Goal: Information Seeking & Learning: Check status

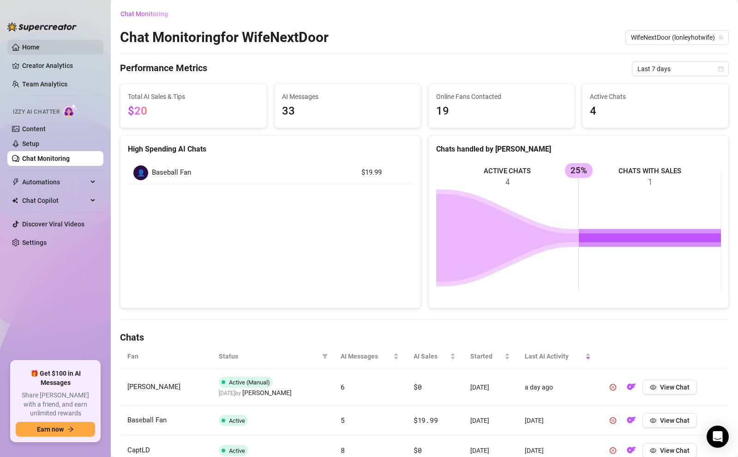
click at [26, 48] on link "Home" at bounding box center [31, 46] width 18 height 7
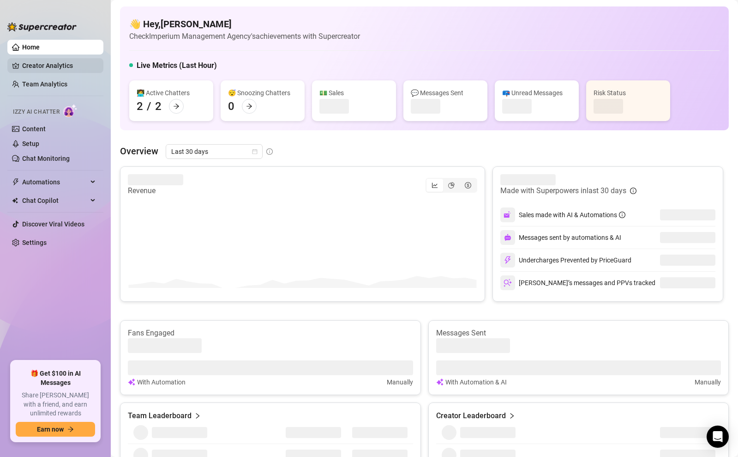
click at [46, 68] on link "Creator Analytics" at bounding box center [59, 65] width 74 height 15
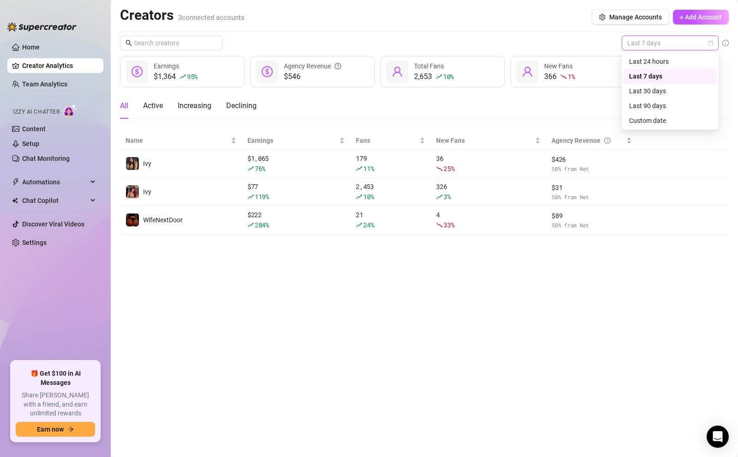
click at [646, 45] on span "Last 7 days" at bounding box center [670, 43] width 86 height 14
click at [648, 62] on div "Last 24 hours" at bounding box center [670, 61] width 82 height 10
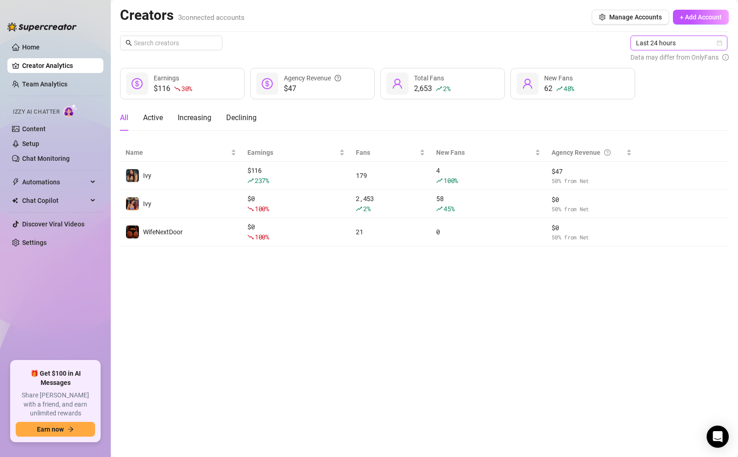
click at [649, 40] on span "Last 24 hours" at bounding box center [679, 43] width 86 height 14
click at [650, 74] on div "Last 7 days" at bounding box center [680, 76] width 82 height 10
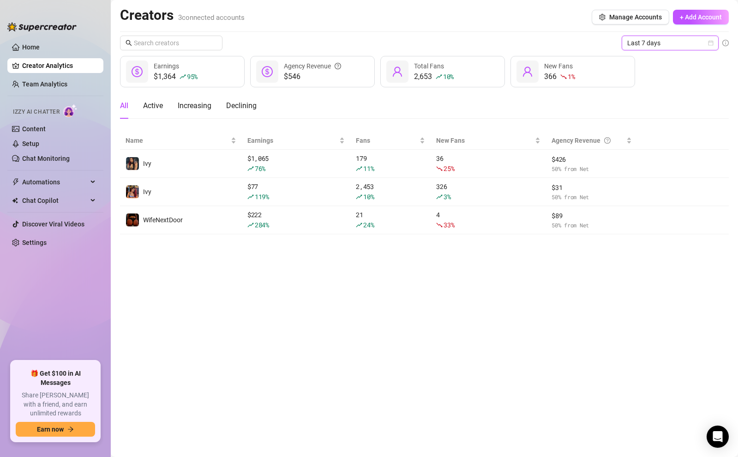
click at [663, 48] on span "Last 7 days" at bounding box center [670, 43] width 86 height 14
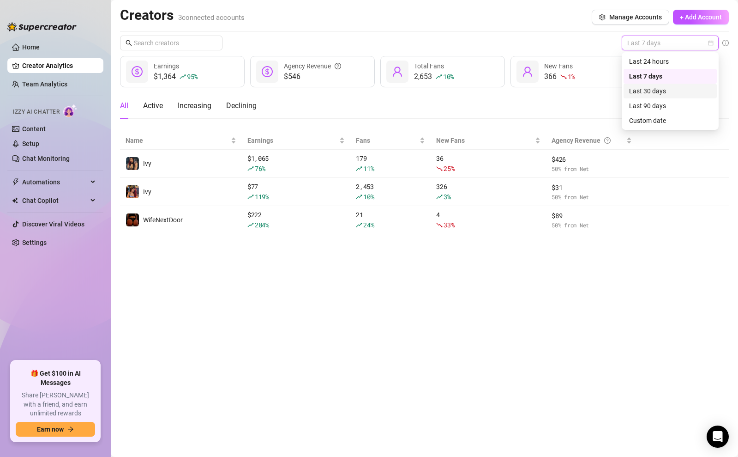
click at [654, 86] on div "Last 30 days" at bounding box center [670, 91] width 82 height 10
click at [661, 42] on span "Last 30 days" at bounding box center [670, 43] width 86 height 14
click at [664, 42] on span "Last 30 days" at bounding box center [670, 43] width 86 height 14
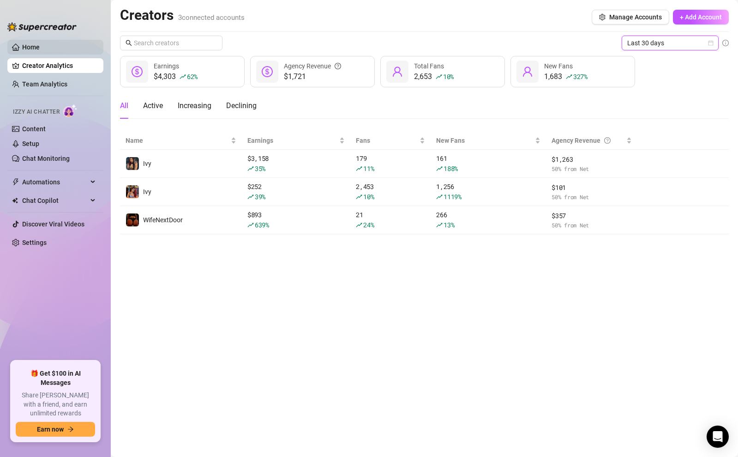
click at [40, 48] on link "Home" at bounding box center [31, 46] width 18 height 7
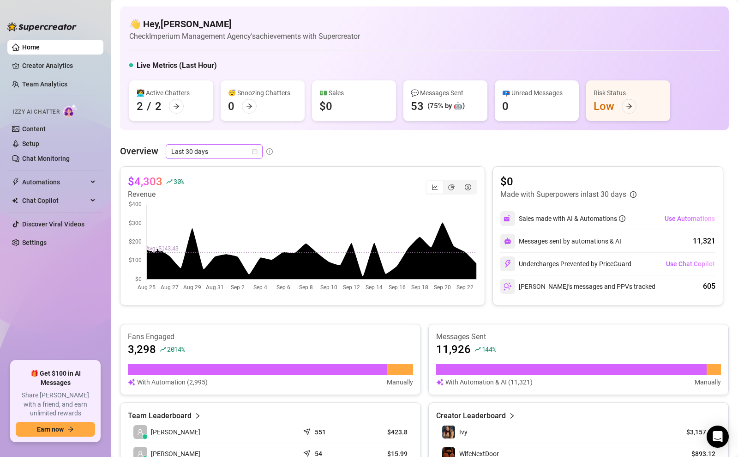
click at [234, 151] on span "Last 30 days" at bounding box center [214, 151] width 86 height 14
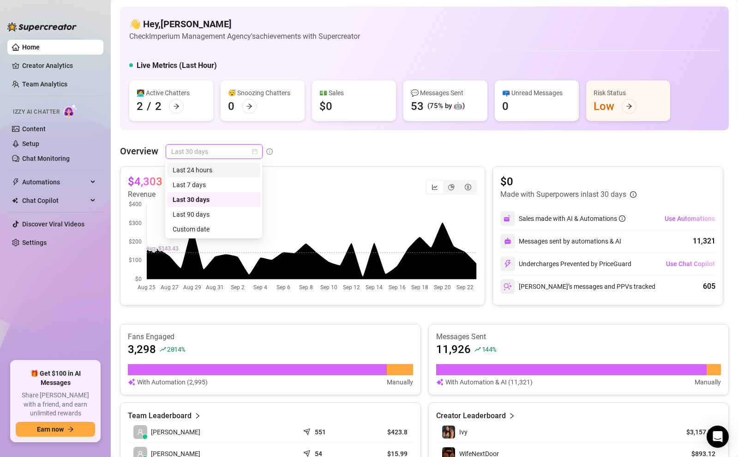
click at [217, 169] on div "Last 24 hours" at bounding box center [214, 170] width 82 height 10
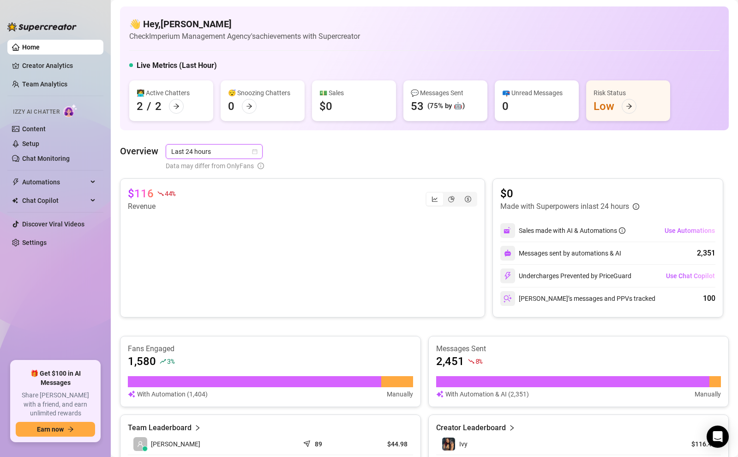
click at [218, 150] on span "Last 24 hours" at bounding box center [214, 151] width 86 height 14
click at [206, 187] on div "Last 7 days" at bounding box center [214, 185] width 82 height 10
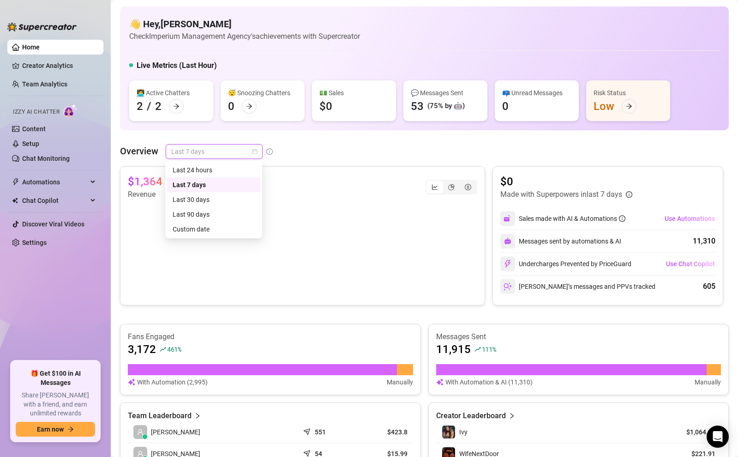
click at [215, 151] on span "Last 7 days" at bounding box center [214, 151] width 86 height 14
click at [200, 199] on div "Last 30 days" at bounding box center [214, 199] width 82 height 10
click at [220, 149] on span "Last 30 days" at bounding box center [214, 151] width 86 height 14
click at [208, 189] on div "Last 7 days" at bounding box center [214, 185] width 82 height 10
